Goal: Book appointment/travel/reservation

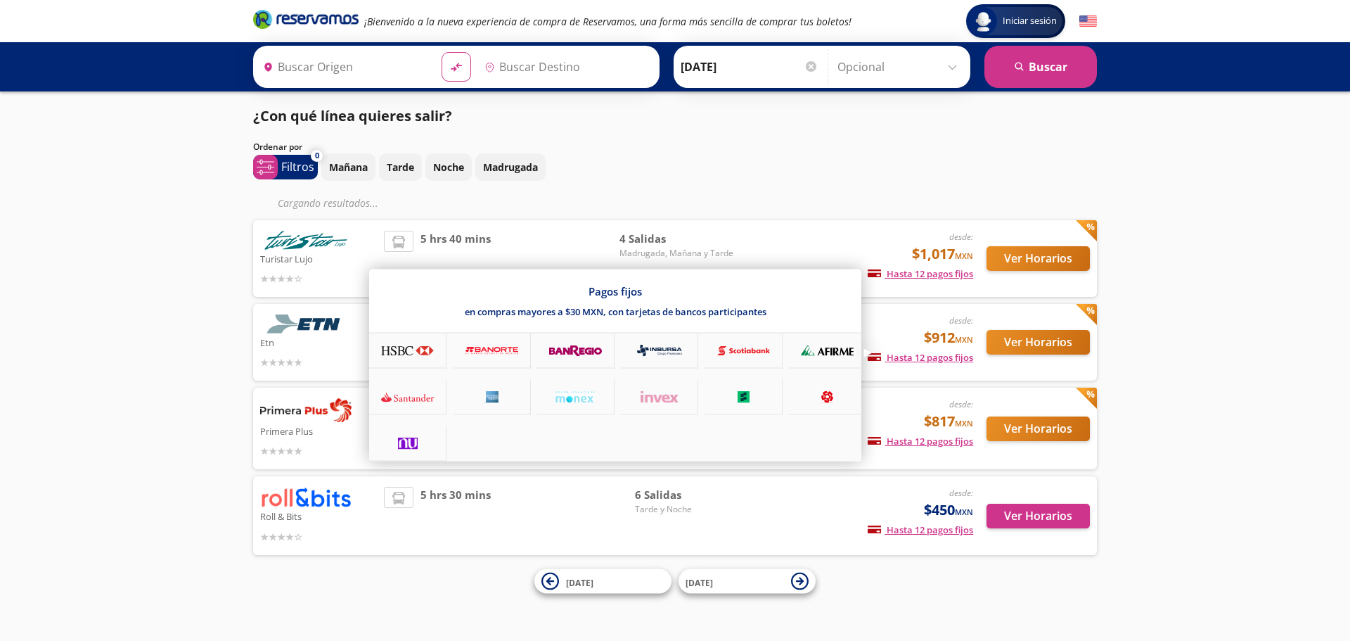
type input "[GEOGRAPHIC_DATA], [GEOGRAPHIC_DATA]"
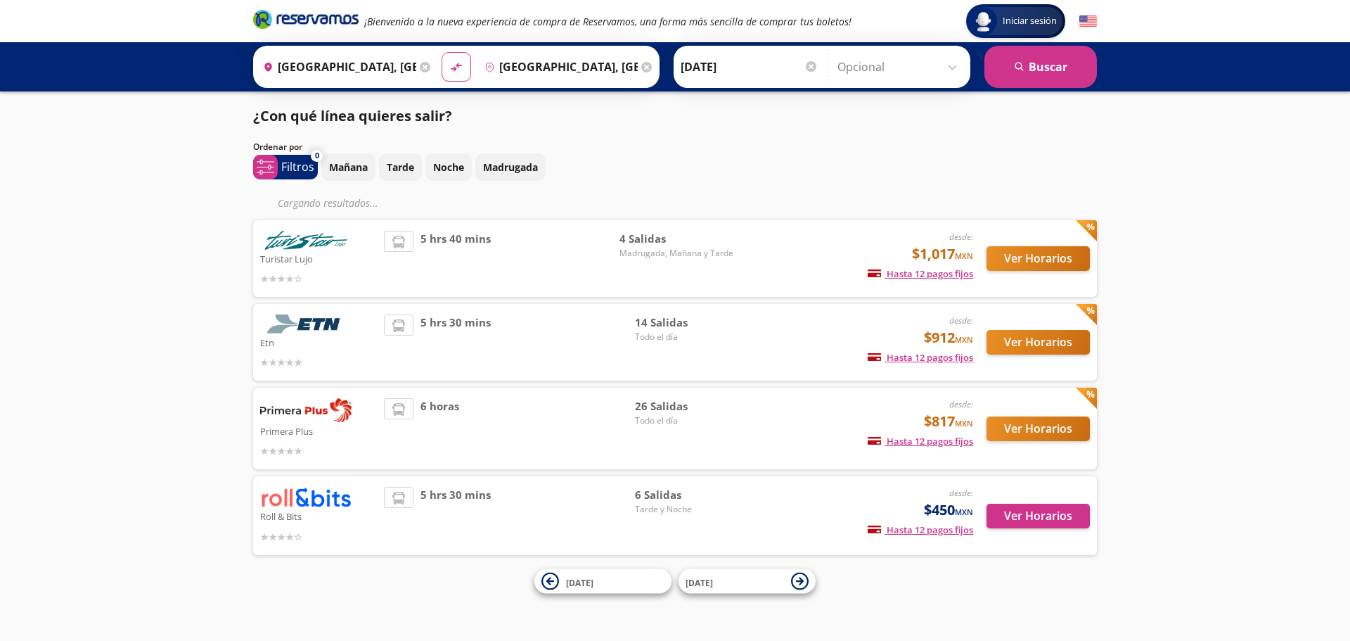
click at [139, 511] on div "Iniciar sesión Iniciar sesión ¡Bienvenido a la nueva experiencia de compra de R…" at bounding box center [675, 320] width 1350 height 641
click at [1176, 430] on div "Iniciar sesión Iniciar sesión ¡Bienvenido a la nueva experiencia de compra de R…" at bounding box center [675, 320] width 1350 height 641
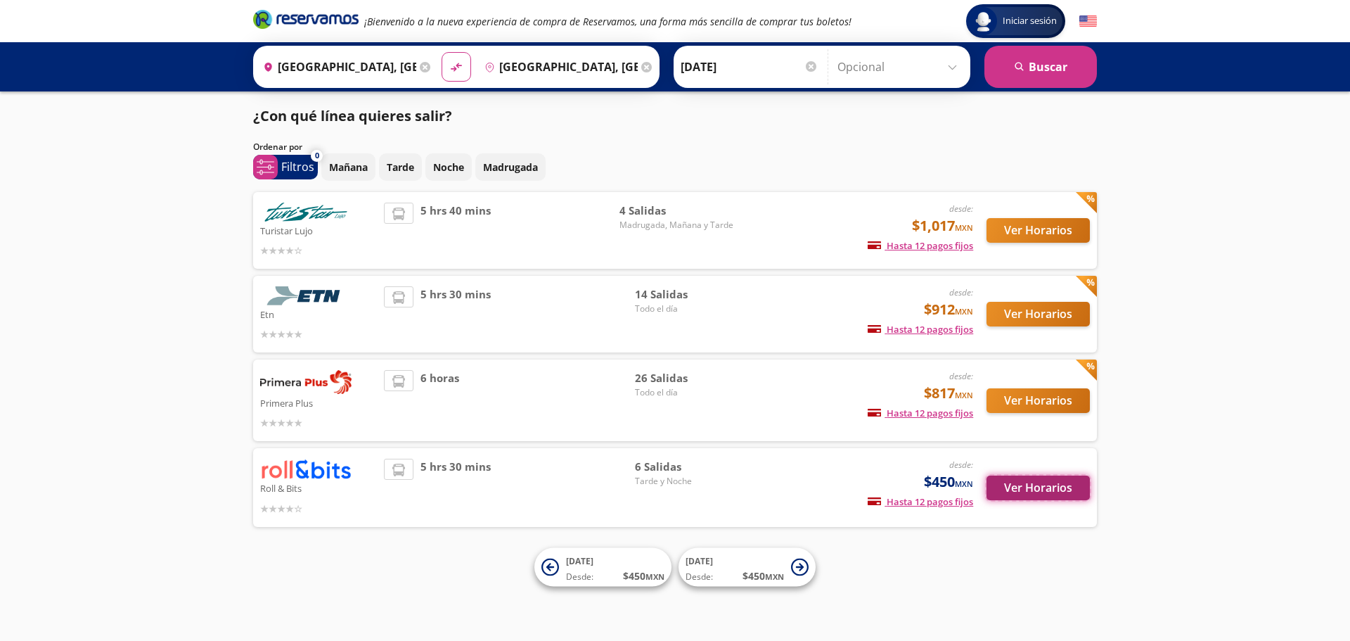
click at [1042, 485] on button "Ver Horarios" at bounding box center [1037, 487] width 103 height 25
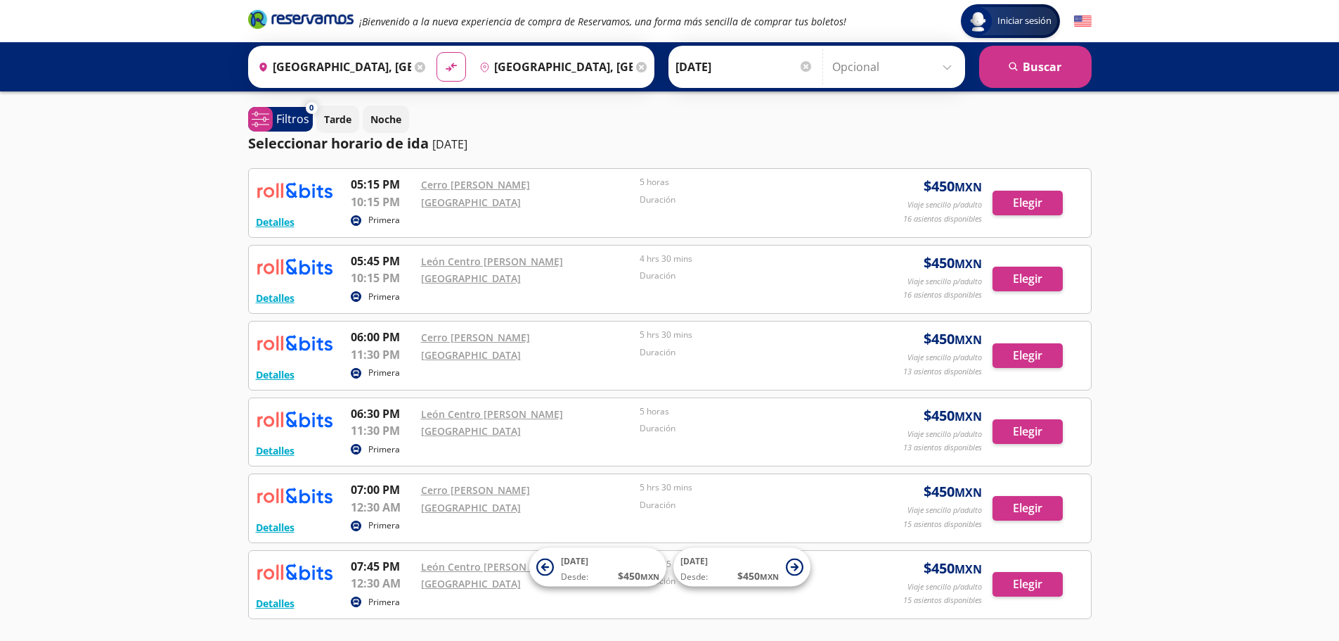
click at [39, 329] on div "Iniciar sesión Iniciar sesión ¡Bienvenido a la nueva experiencia de compra de R…" at bounding box center [669, 375] width 1339 height 751
click at [1229, 238] on div "Iniciar sesión Iniciar sesión ¡Bienvenido a la nueva experiencia de compra de R…" at bounding box center [669, 375] width 1339 height 751
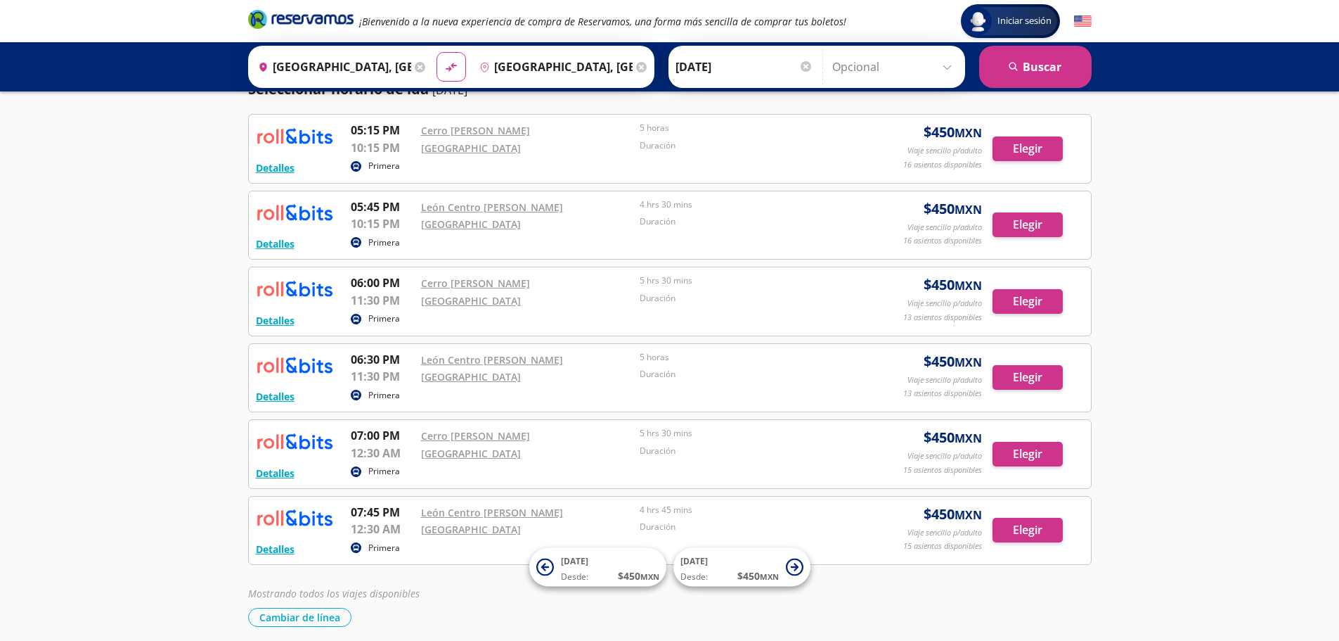
scroll to position [110, 0]
